Goal: Check status: Check status

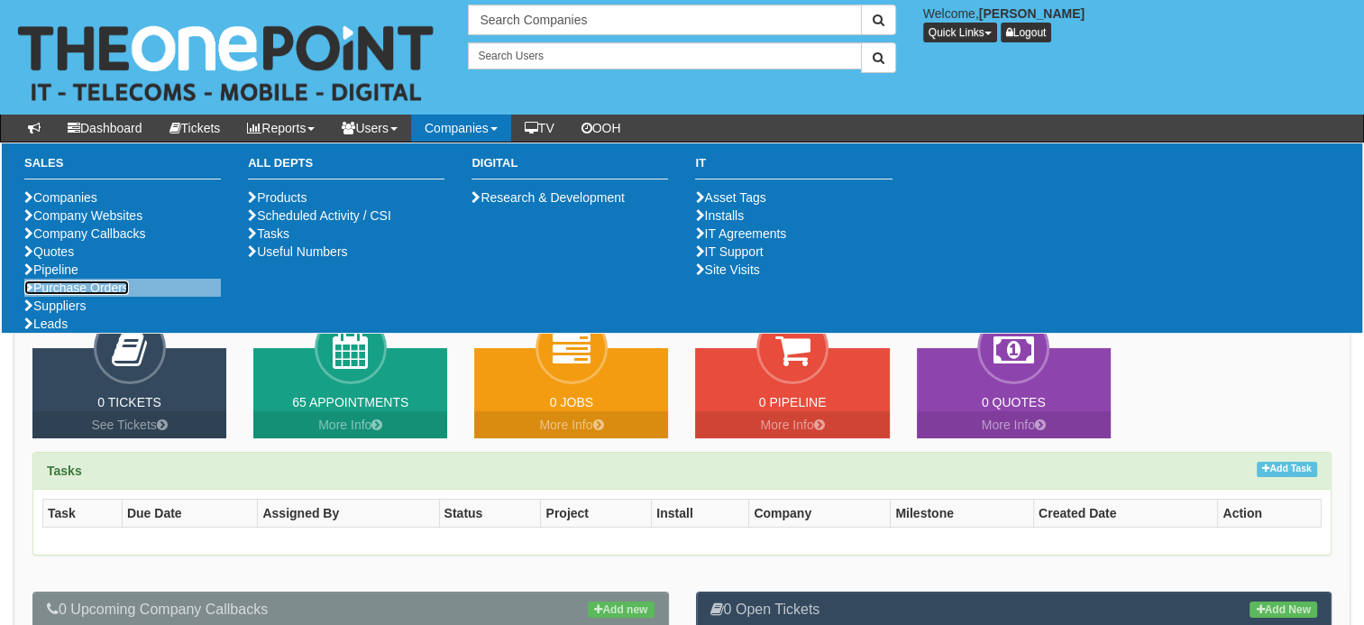
click at [52, 295] on link "Purchase Orders" at bounding box center [76, 287] width 105 height 14
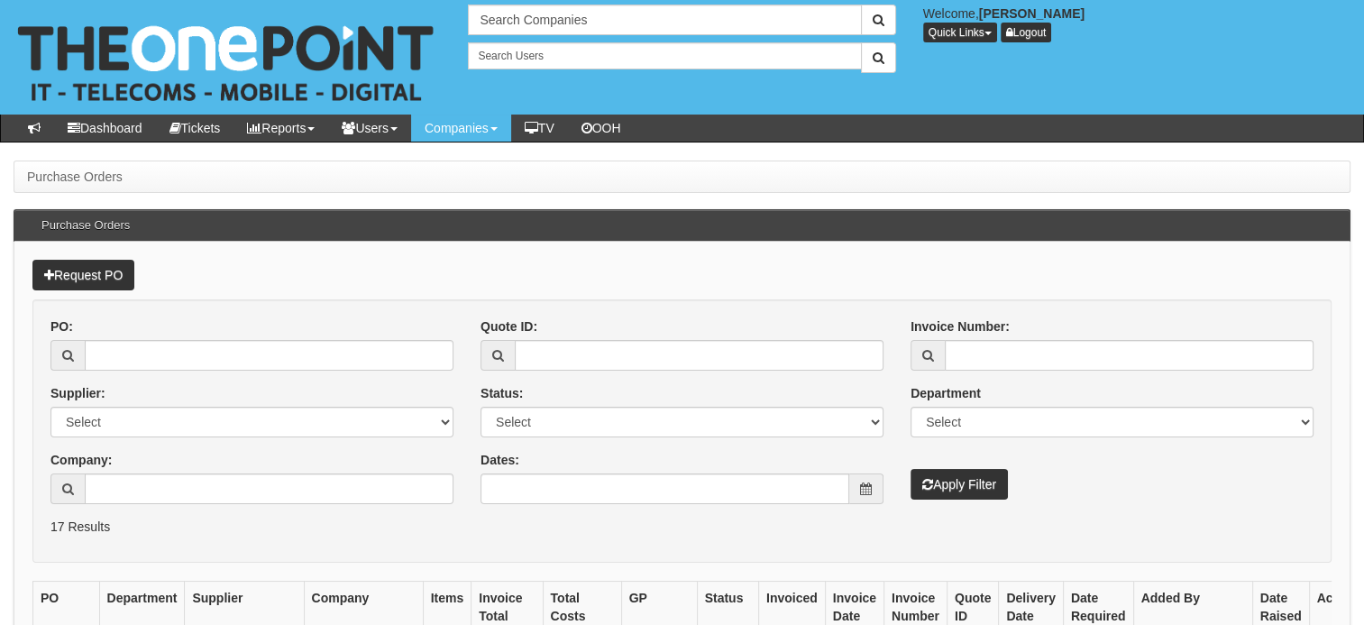
click at [910, 469] on button "Apply Filter" at bounding box center [958, 484] width 97 height 31
type input "1"
click at [167, 351] on input "PO:" at bounding box center [269, 355] width 369 height 31
type input "19549"
click at [984, 486] on button "Apply Filter" at bounding box center [958, 484] width 97 height 31
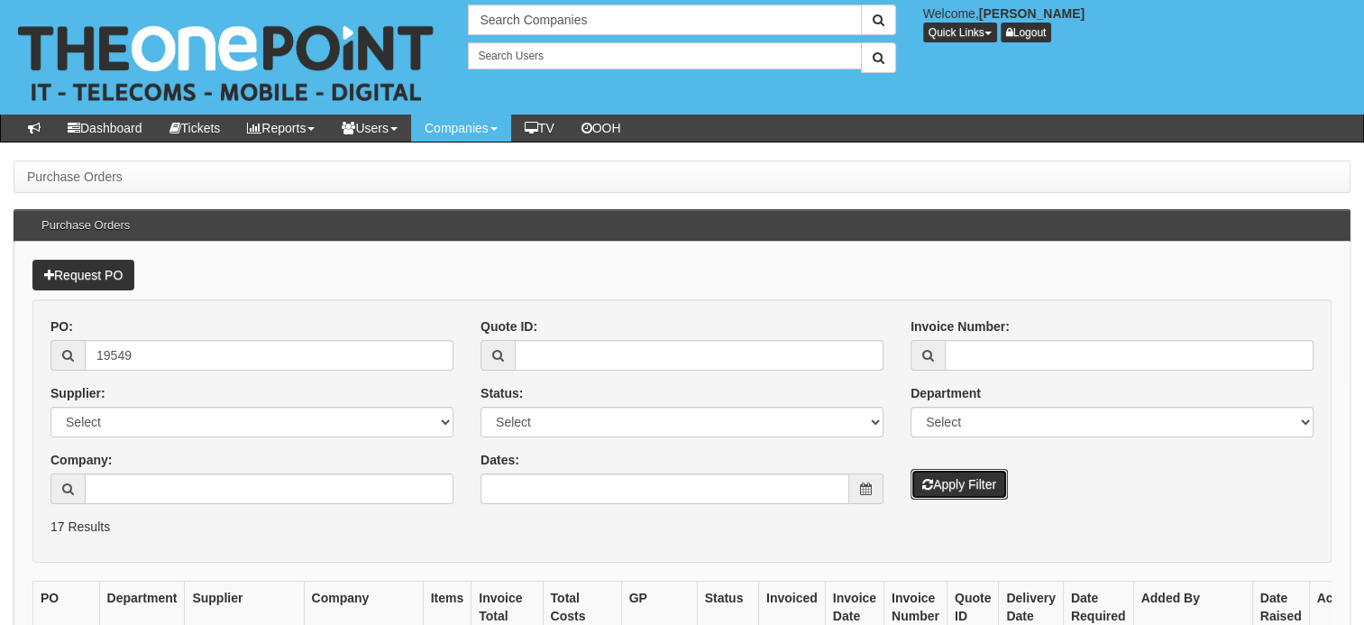
scroll to position [82, 0]
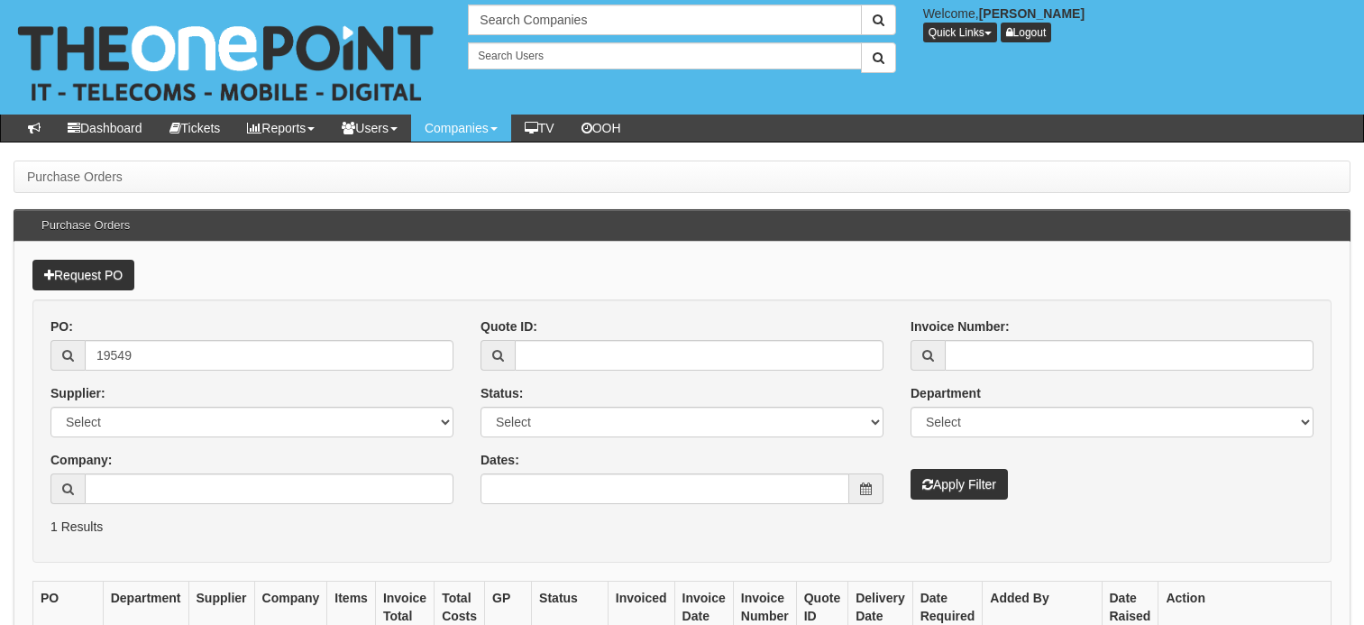
scroll to position [207, 0]
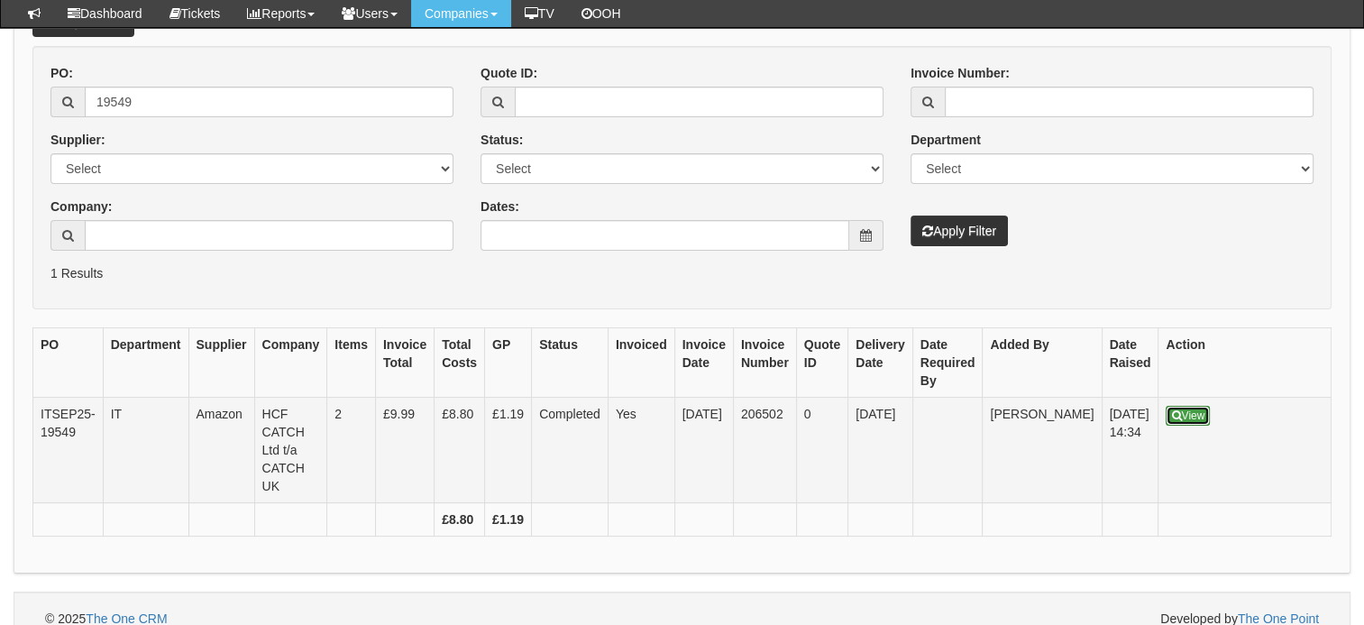
click at [1165, 410] on link "View" at bounding box center [1187, 416] width 44 height 20
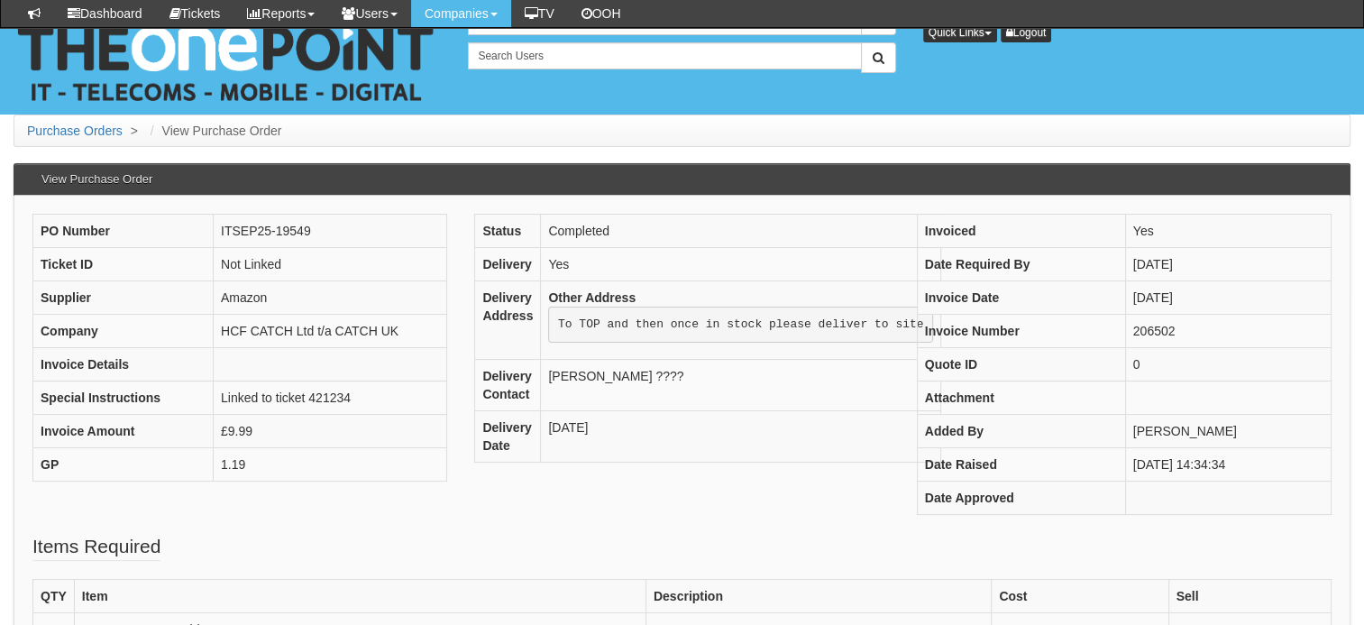
scroll to position [201, 0]
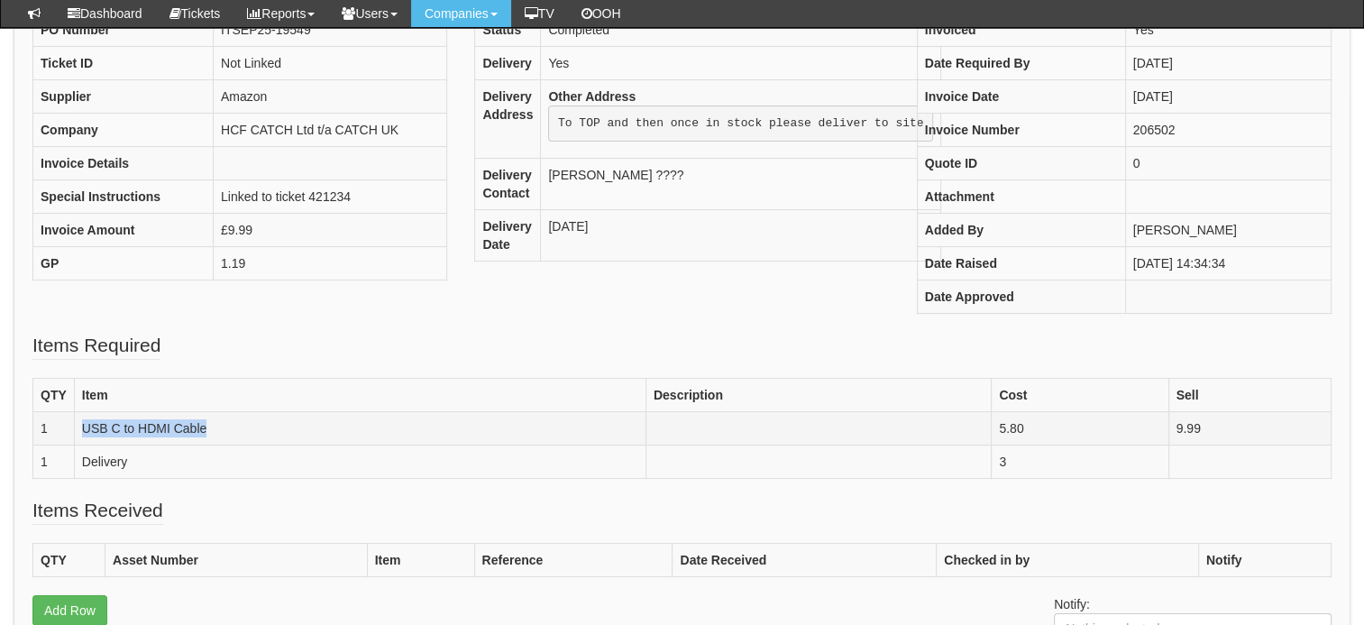
drag, startPoint x: 224, startPoint y: 422, endPoint x: 82, endPoint y: 416, distance: 141.6
click at [82, 416] on td "USB C to HDMI Cable" at bounding box center [359, 428] width 571 height 33
copy td "USB C to HDMI Cable"
